Goal: Navigation & Orientation: Find specific page/section

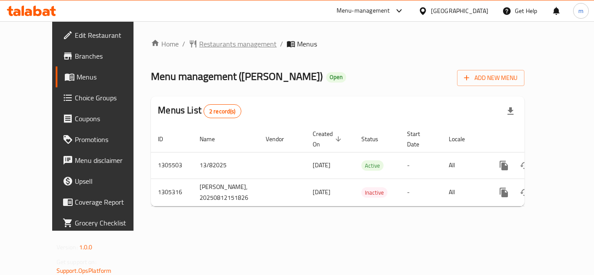
click at [215, 44] on span "Restaurants management" at bounding box center [237, 44] width 77 height 10
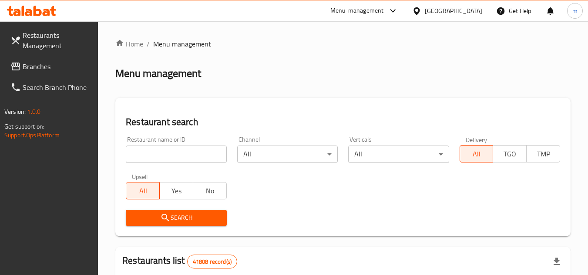
click at [41, 67] on span "Branches" at bounding box center [57, 66] width 69 height 10
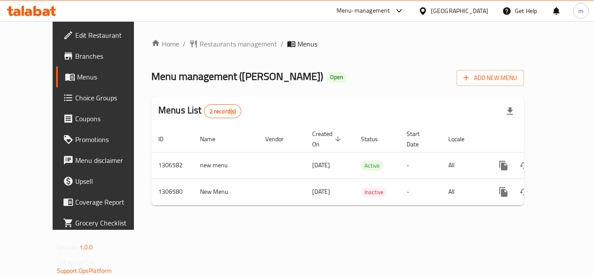
click at [275, 201] on div "Home / Restaurants management / Menus Menu management ( Teyyar Cake ) Open Add …" at bounding box center [337, 126] width 373 height 174
